Goal: Information Seeking & Learning: Check status

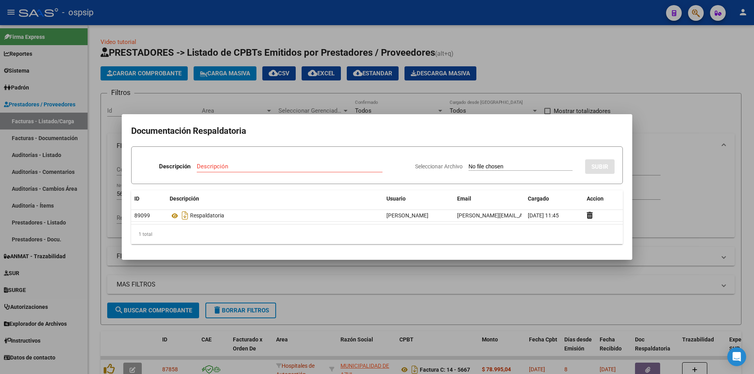
click at [421, 93] on div at bounding box center [377, 187] width 754 height 374
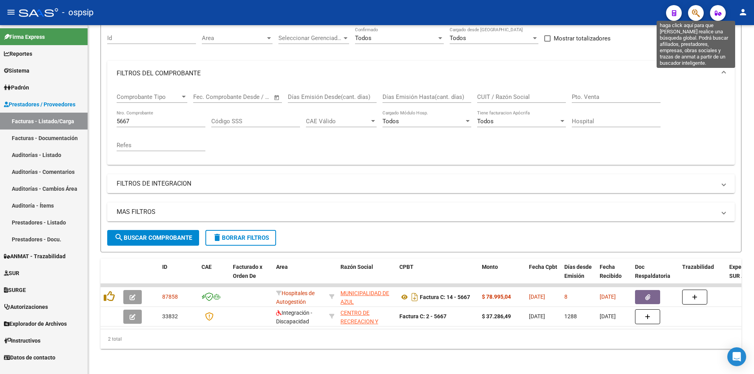
click at [699, 15] on icon "button" at bounding box center [696, 13] width 8 height 9
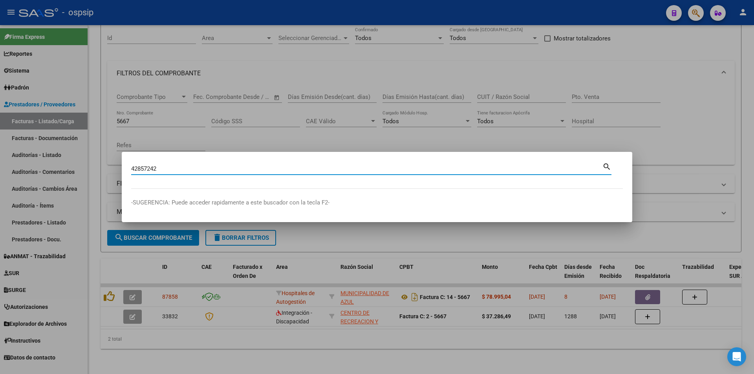
type input "42857242"
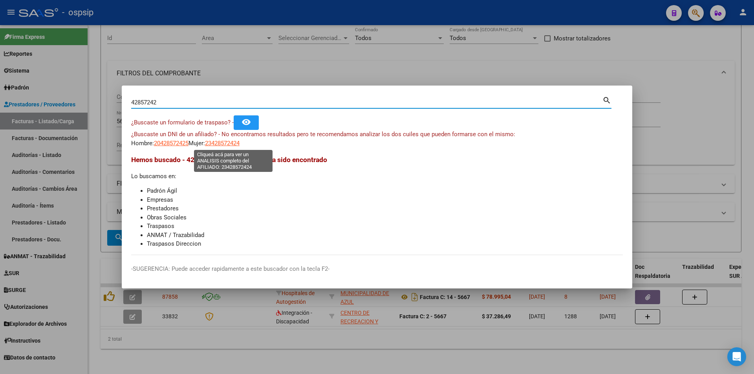
click at [239, 144] on span "23428572424" at bounding box center [222, 143] width 35 height 7
type textarea "23428572424"
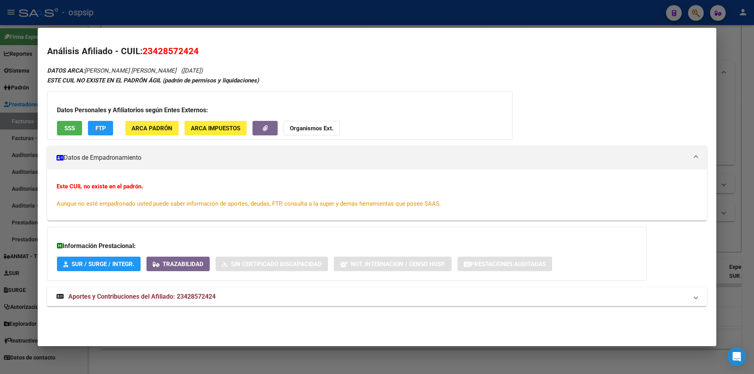
click at [154, 298] on span "Aportes y Contribuciones del Afiliado: 23428572424" at bounding box center [141, 296] width 147 height 7
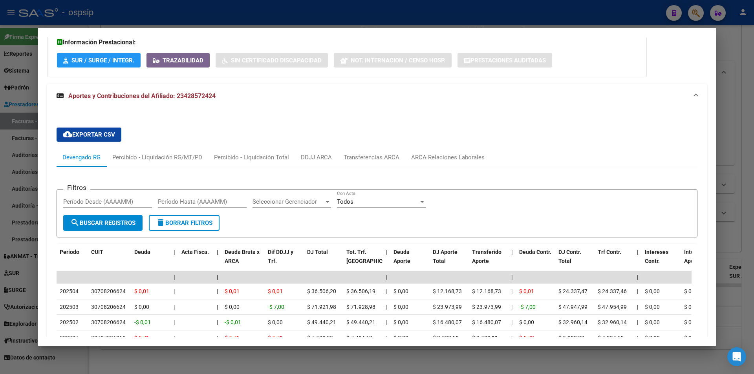
scroll to position [280, 0]
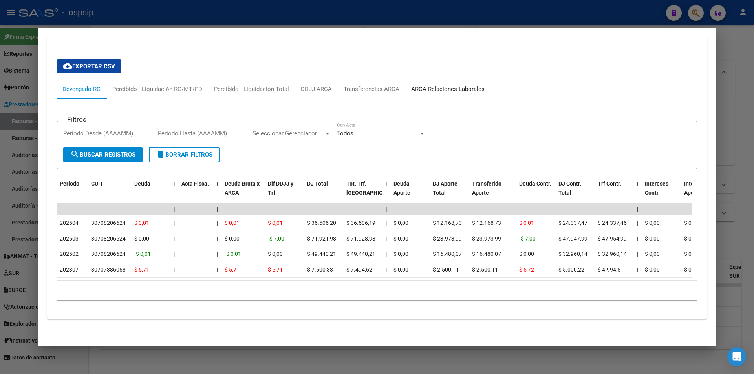
click at [432, 85] on div "ARCA Relaciones Laborales" at bounding box center [447, 89] width 73 height 9
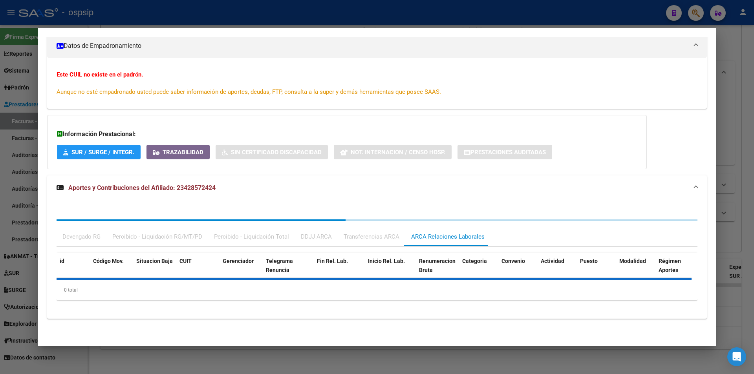
scroll to position [209, 0]
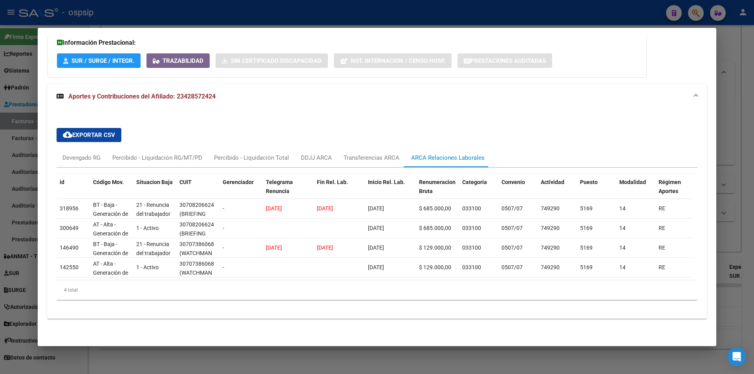
click at [317, 21] on div at bounding box center [377, 187] width 754 height 374
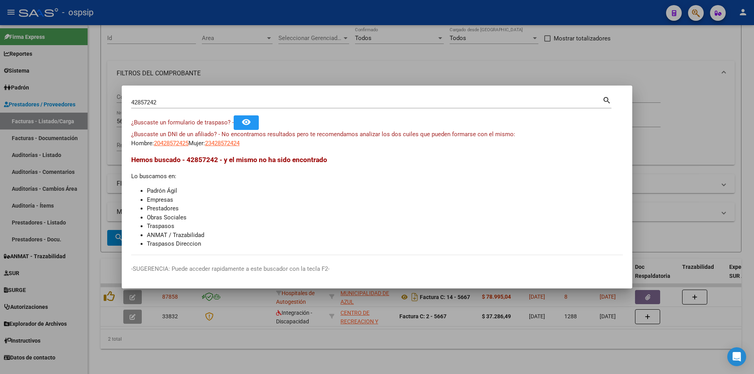
drag, startPoint x: 194, startPoint y: 104, endPoint x: 162, endPoint y: 103, distance: 31.8
click at [162, 103] on input "42857242" at bounding box center [366, 102] width 471 height 7
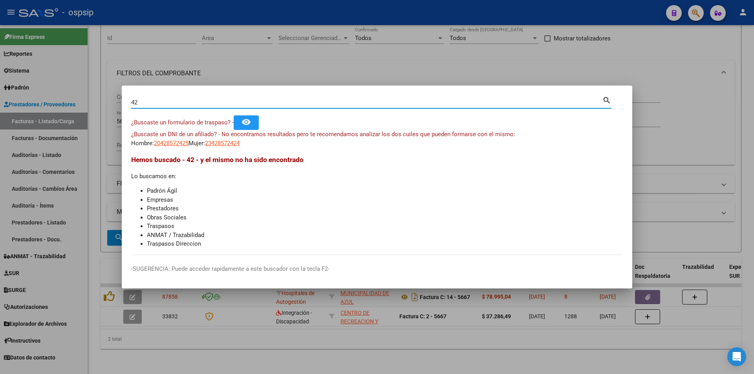
type input "4"
type input "52188586"
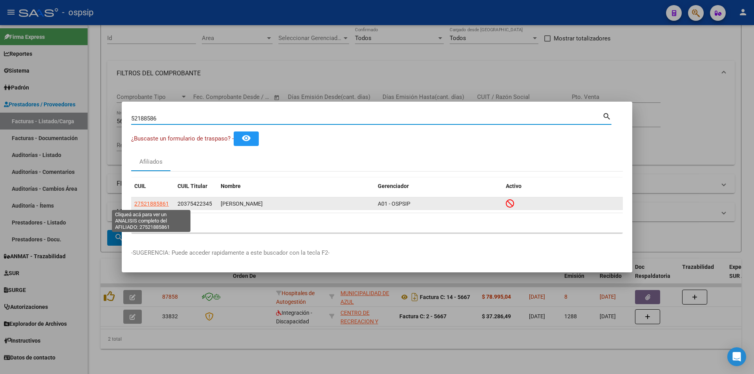
click at [144, 207] on span "27521885861" at bounding box center [151, 204] width 35 height 6
type textarea "27521885861"
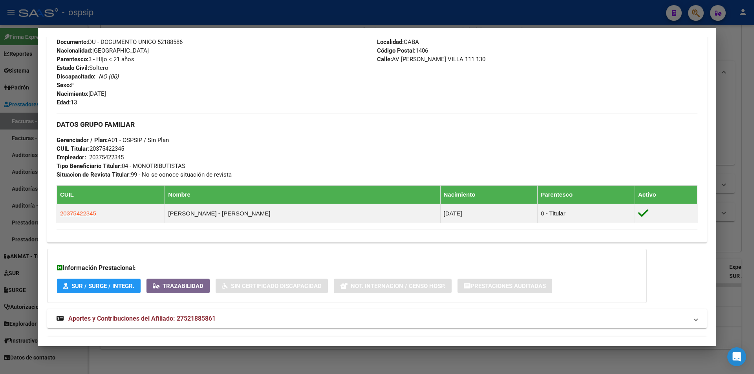
scroll to position [313, 0]
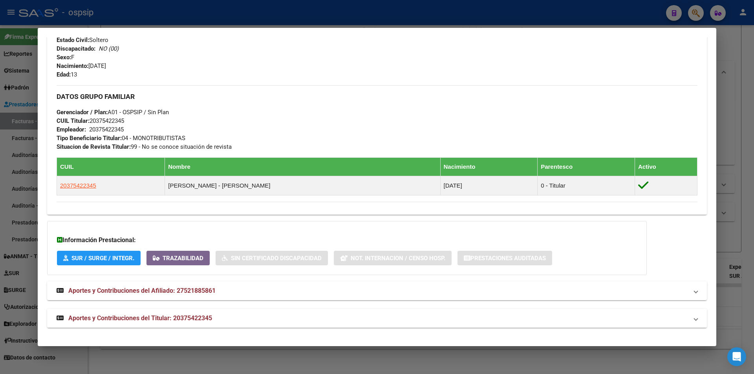
click at [206, 318] on span "Aportes y Contribuciones del Titular: 20375422345" at bounding box center [140, 318] width 144 height 7
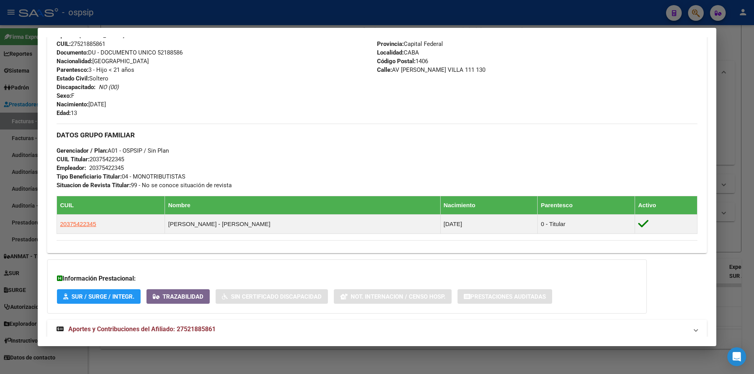
scroll to position [0, 0]
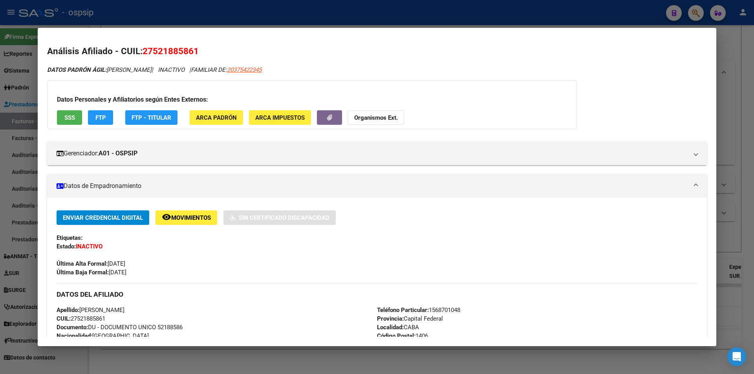
click at [78, 120] on button "SSS" at bounding box center [69, 117] width 25 height 15
